Goal: Transaction & Acquisition: Obtain resource

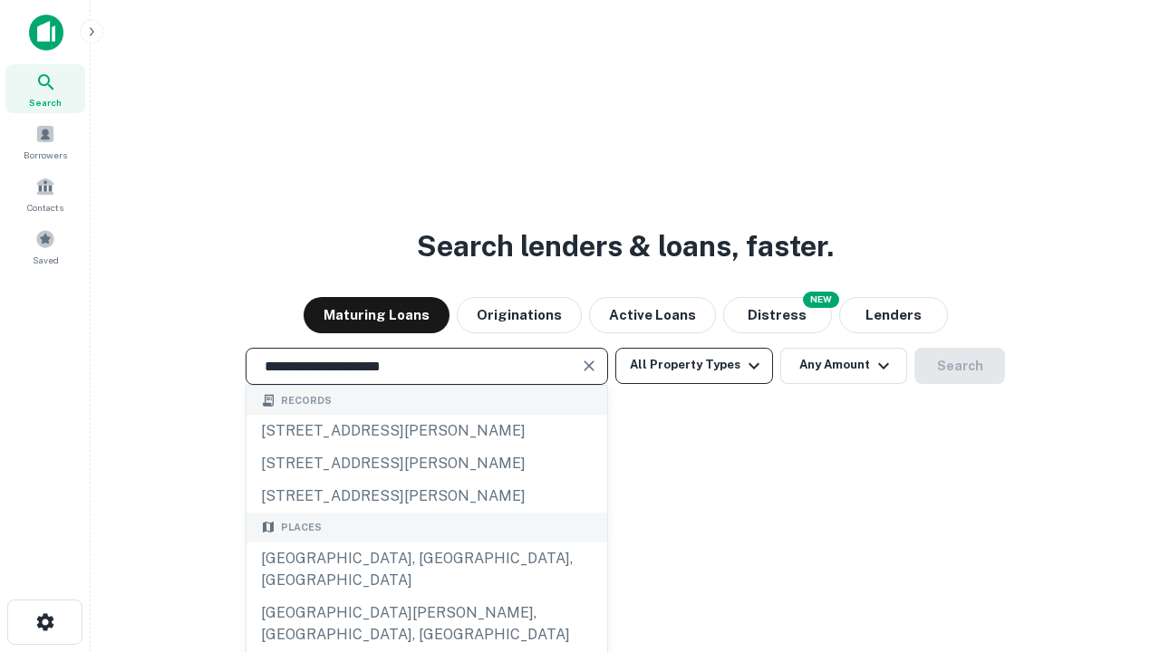
click at [426, 597] on div "[GEOGRAPHIC_DATA], [GEOGRAPHIC_DATA], [GEOGRAPHIC_DATA]" at bounding box center [426, 570] width 361 height 54
type input "**********"
click at [694, 365] on button "All Property Types" at bounding box center [694, 366] width 158 height 36
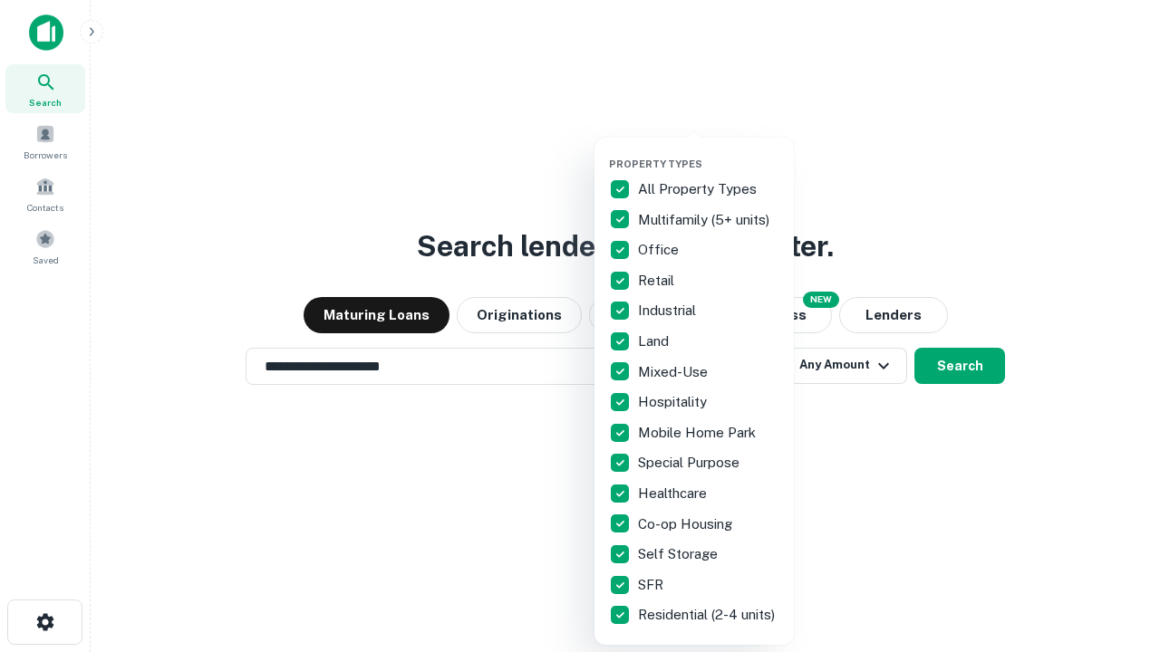
click at [708, 152] on button "button" at bounding box center [708, 152] width 199 height 1
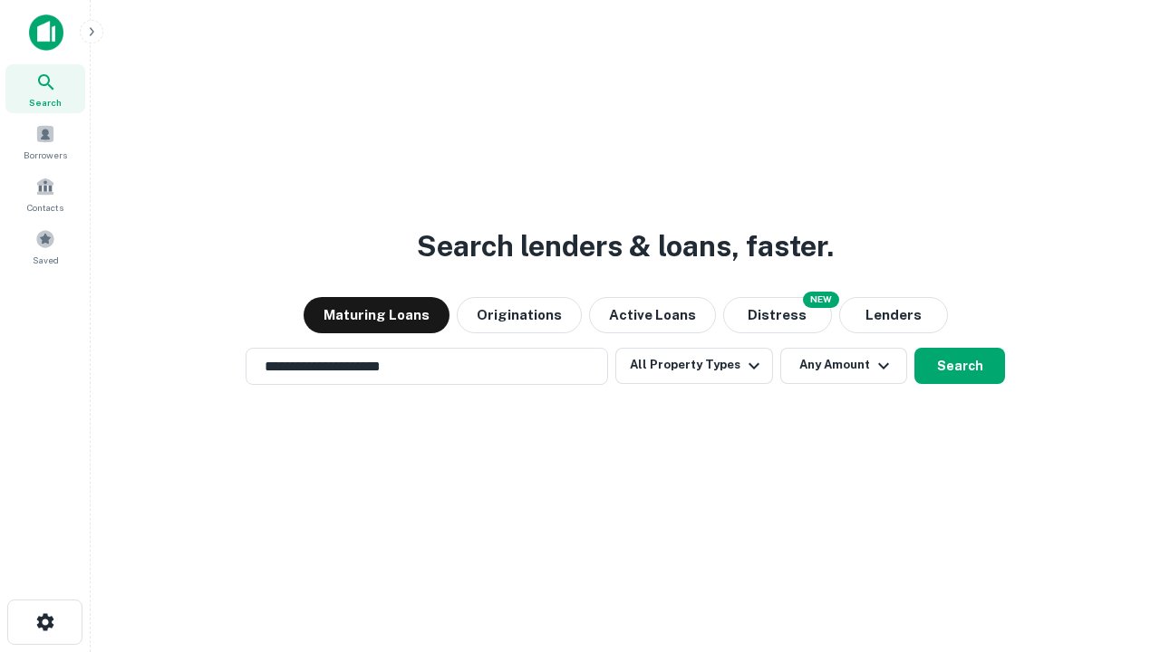
scroll to position [11, 218]
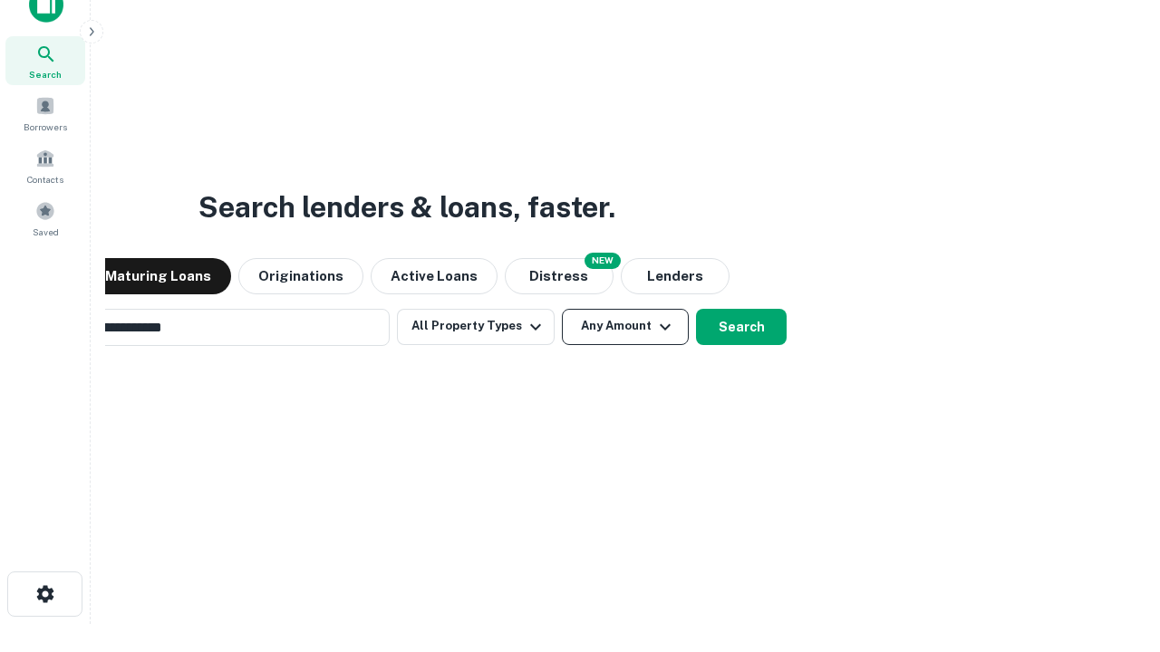
click at [562, 309] on button "Any Amount" at bounding box center [625, 327] width 127 height 36
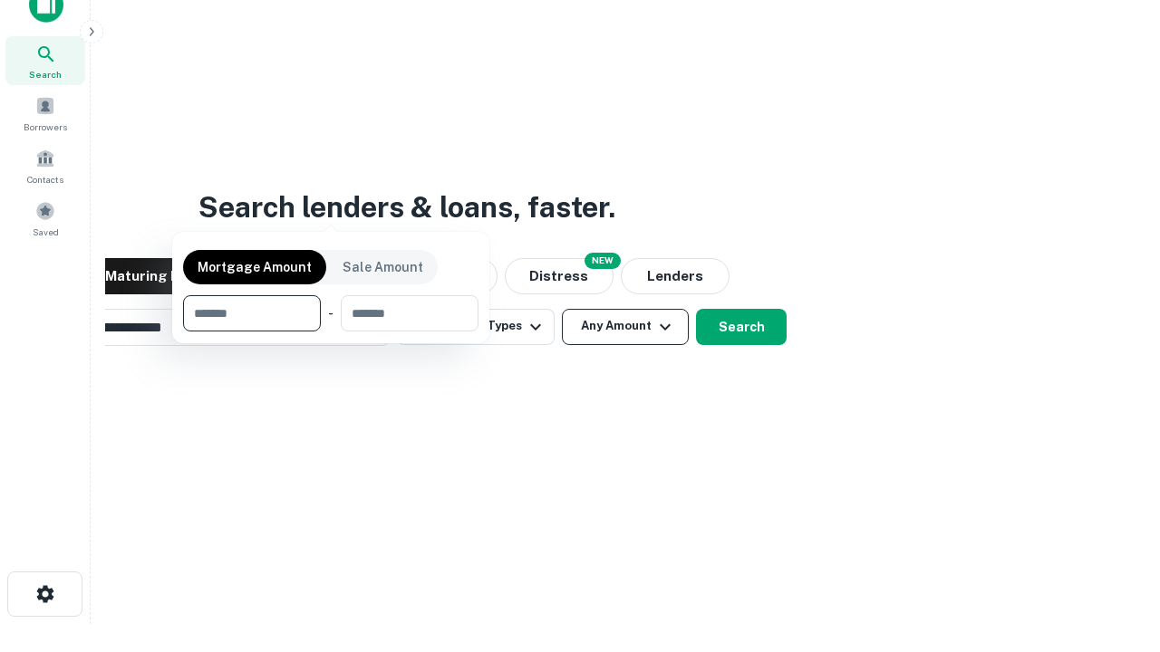
scroll to position [29, 0]
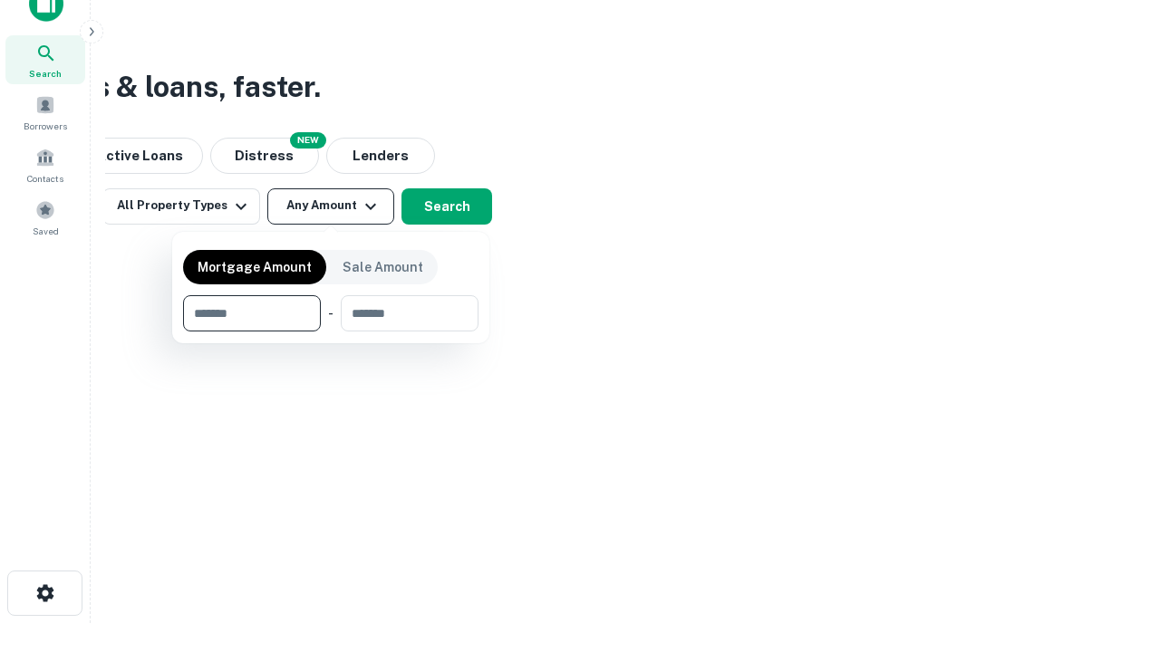
type input "*******"
click at [331, 332] on button "button" at bounding box center [330, 332] width 295 height 1
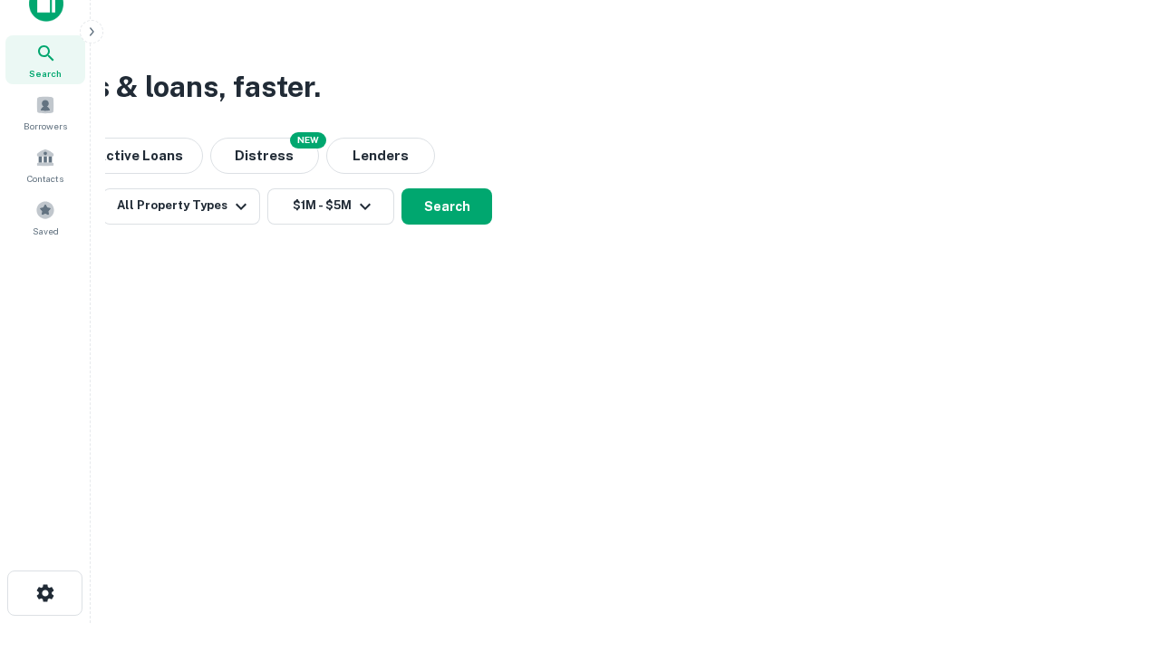
scroll to position [28, 0]
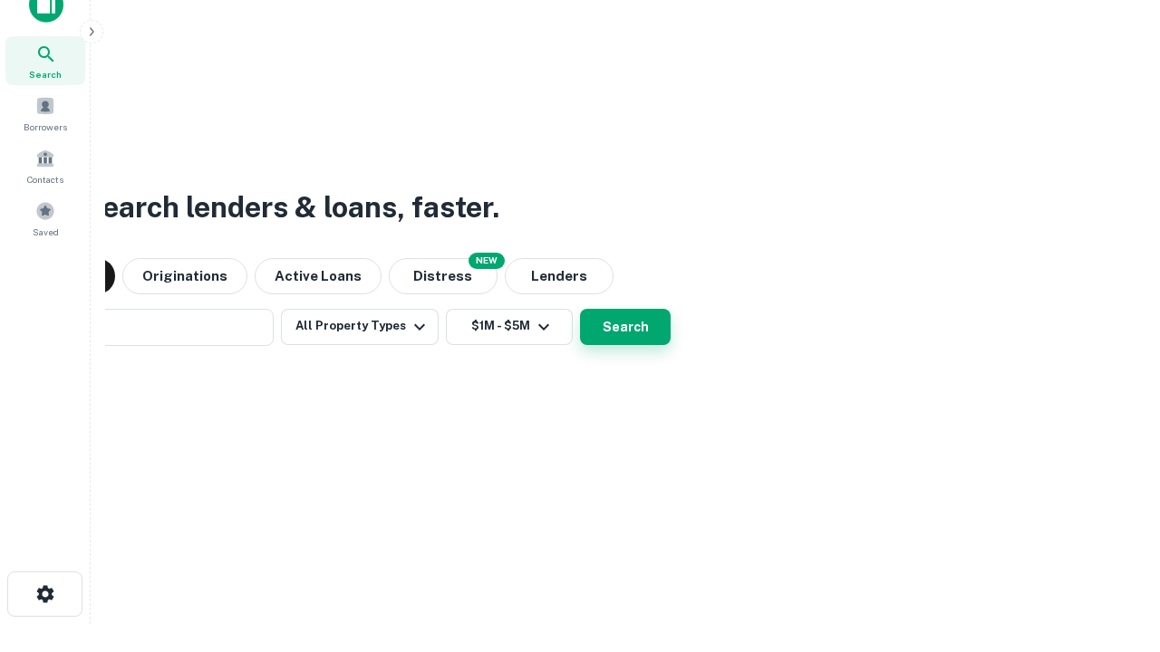
click at [580, 309] on button "Search" at bounding box center [625, 327] width 91 height 36
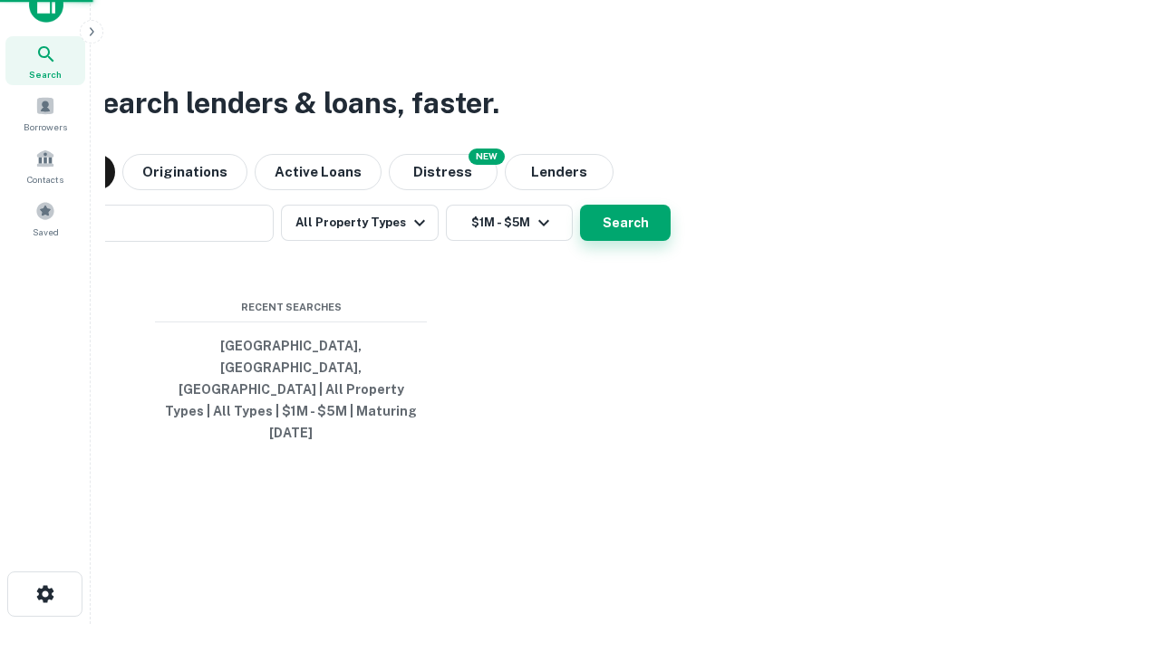
scroll to position [29, 0]
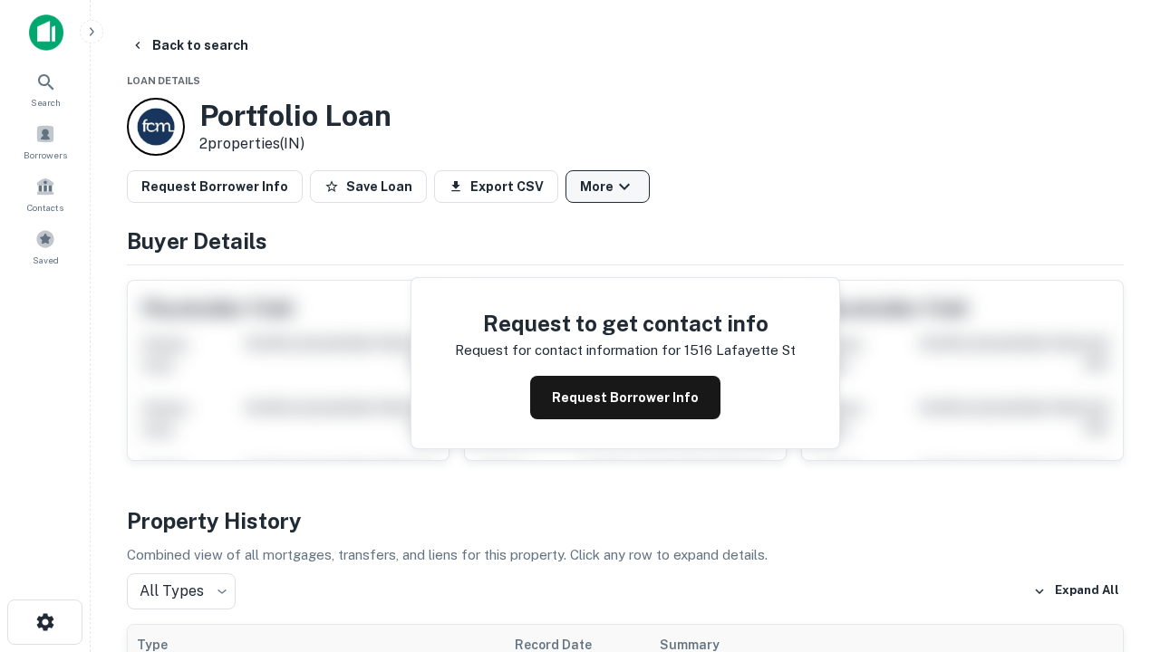
click at [607, 187] on button "More" at bounding box center [607, 186] width 84 height 33
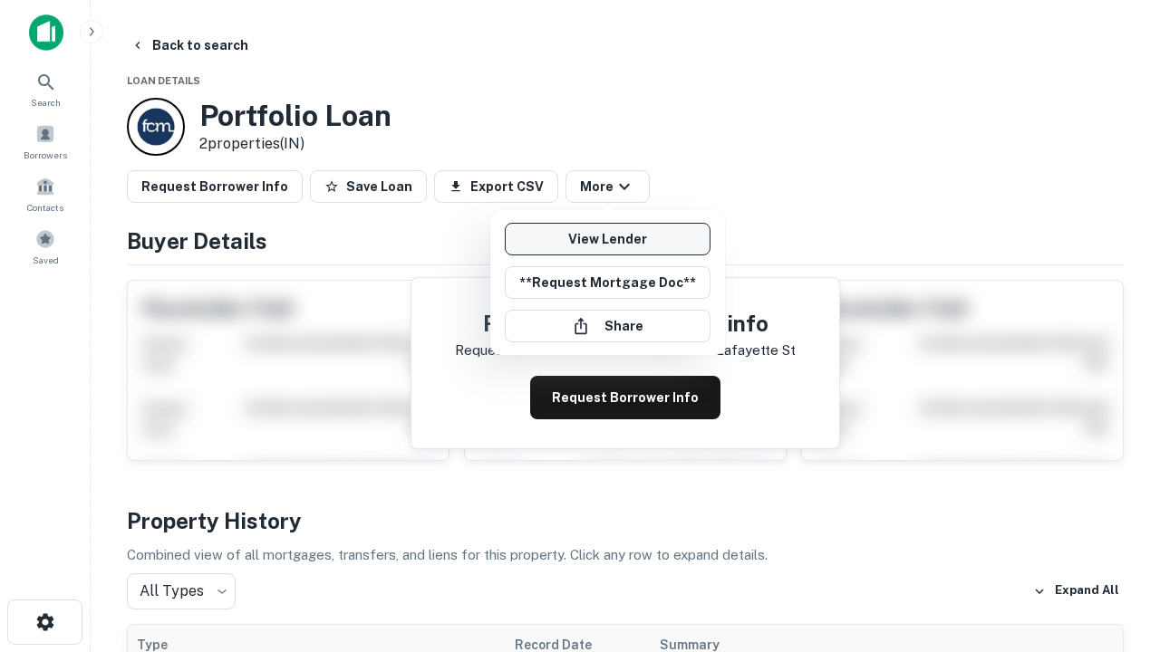
click at [607, 239] on link "View Lender" at bounding box center [608, 239] width 206 height 33
